Goal: Navigation & Orientation: Understand site structure

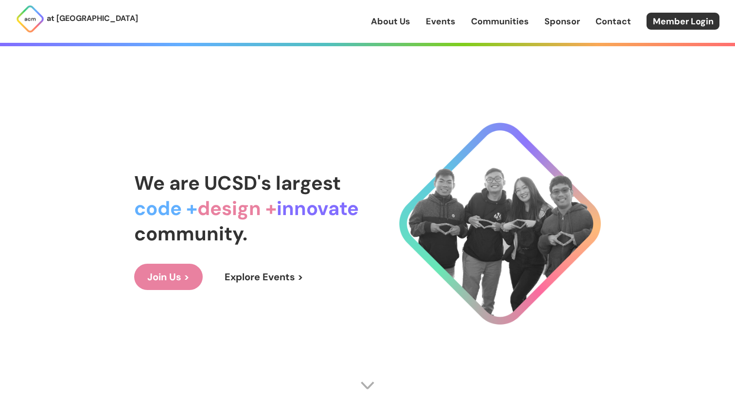
click at [555, 32] on div "at [GEOGRAPHIC_DATA] About Us Events Communities Sponsor Contact Member Login" at bounding box center [367, 21] width 735 height 43
click at [555, 26] on link "Sponsor" at bounding box center [562, 21] width 35 height 13
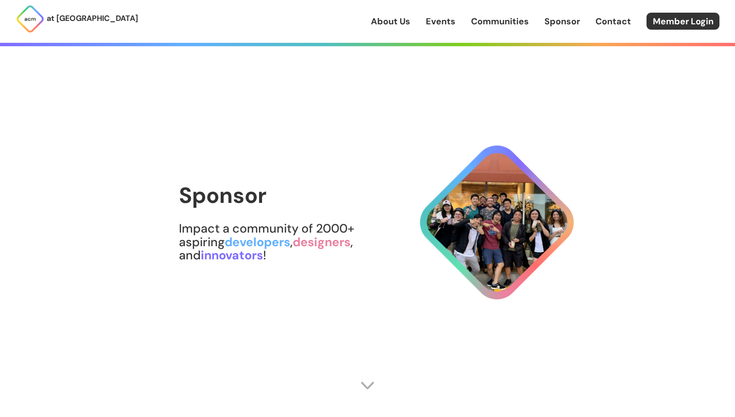
click at [511, 26] on link "Communities" at bounding box center [500, 21] width 58 height 13
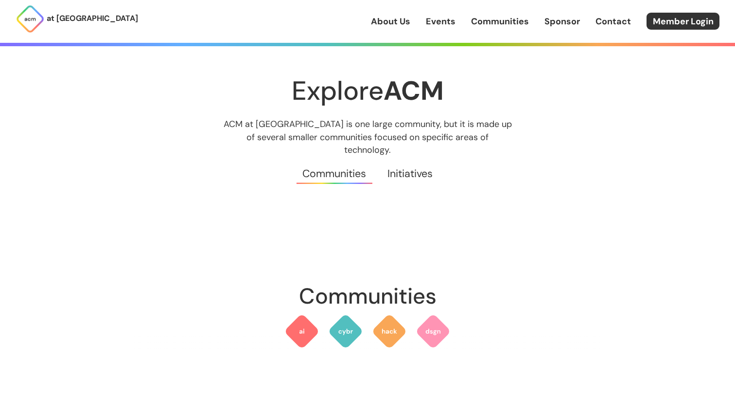
click at [443, 23] on link "Events" at bounding box center [441, 21] width 30 height 13
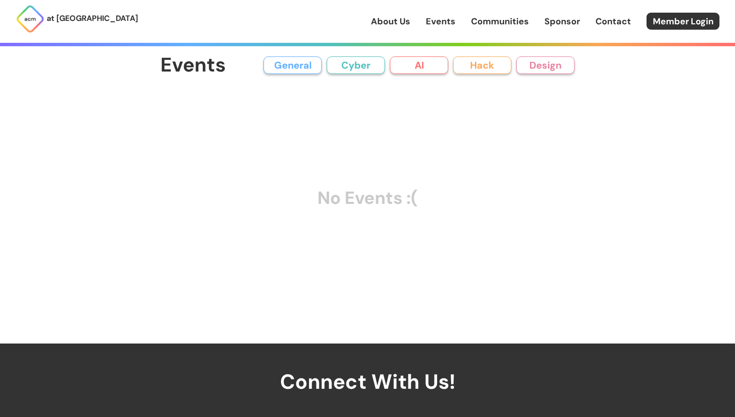
click at [418, 68] on button "AI" at bounding box center [419, 65] width 58 height 18
click at [371, 70] on button "Cyber" at bounding box center [356, 65] width 58 height 18
click at [296, 67] on button "General" at bounding box center [293, 65] width 58 height 18
click at [492, 66] on button "Hack" at bounding box center [482, 65] width 58 height 18
click at [535, 66] on button "Design" at bounding box center [545, 65] width 58 height 18
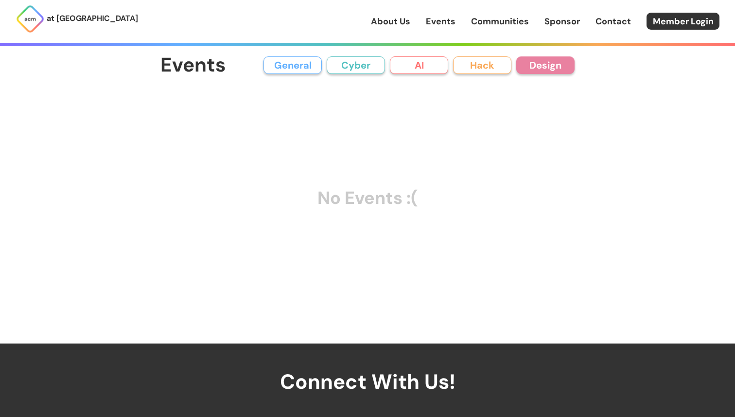
click at [435, 31] on div "at [GEOGRAPHIC_DATA] About Us Events Communities Sponsor Contact Member Login" at bounding box center [367, 21] width 735 height 43
click at [436, 20] on link "Events" at bounding box center [441, 21] width 30 height 13
click at [389, 20] on link "About Us" at bounding box center [390, 21] width 39 height 13
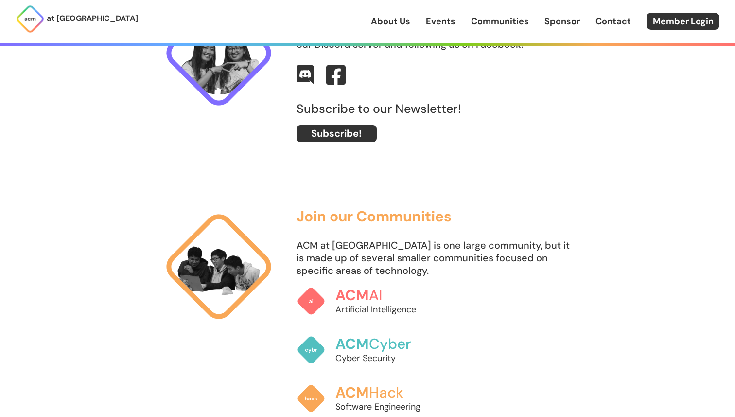
scroll to position [662, 0]
